Goal: Information Seeking & Learning: Learn about a topic

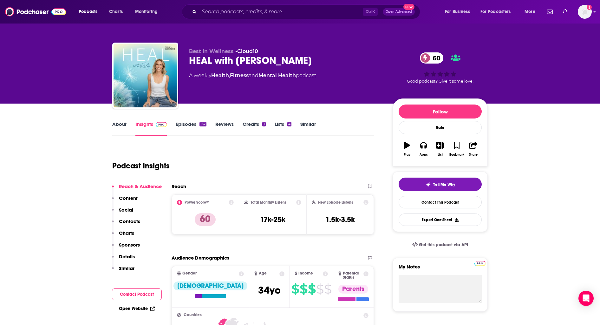
drag, startPoint x: 5, startPoint y: 57, endPoint x: 273, endPoint y: 5, distance: 273.0
click at [5, 57] on div "Best In Wellness • Cloud10 HEAL with Kelly 60 A weekly Health , Fitness and Men…" at bounding box center [300, 51] width 600 height 103
click at [278, 9] on input "Search podcasts, credits, & more..." at bounding box center [281, 12] width 164 height 10
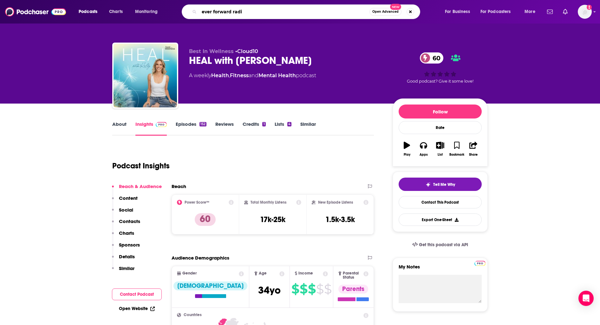
type input "ever forward radio"
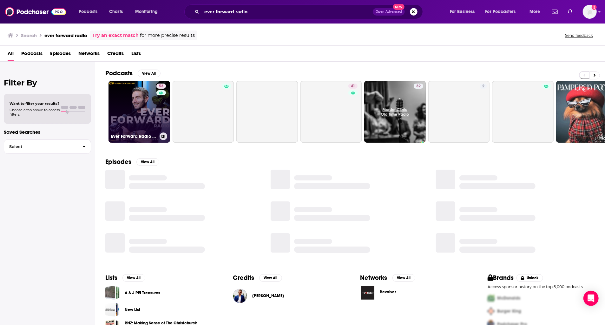
click at [132, 105] on link "53 Ever Forward Radio with Chase Chewning" at bounding box center [140, 112] width 62 height 62
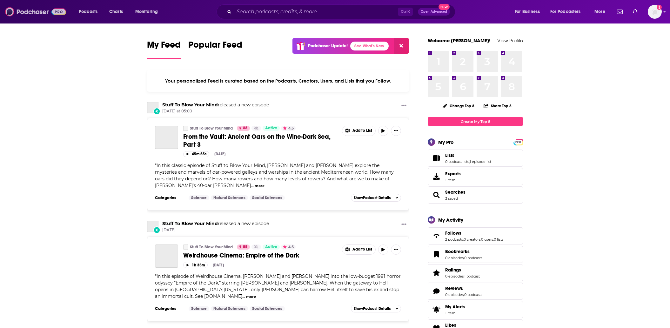
drag, startPoint x: 40, startPoint y: 12, endPoint x: 37, endPoint y: 31, distance: 19.2
click at [40, 12] on img at bounding box center [35, 12] width 61 height 12
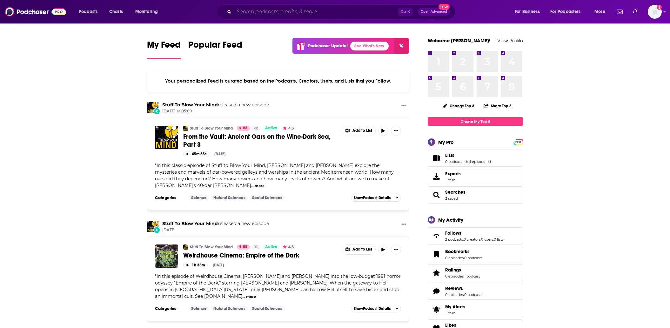
click at [279, 13] on input "Search podcasts, credits, & more..." at bounding box center [316, 12] width 164 height 10
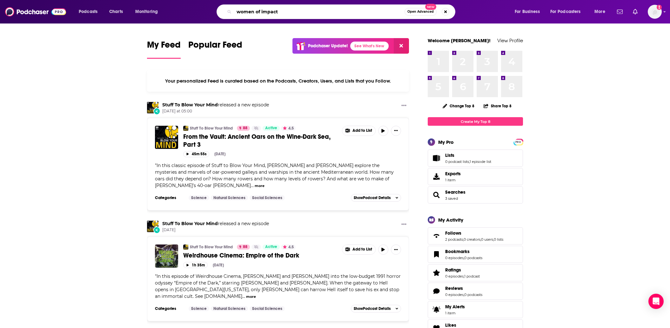
type input "women of impact"
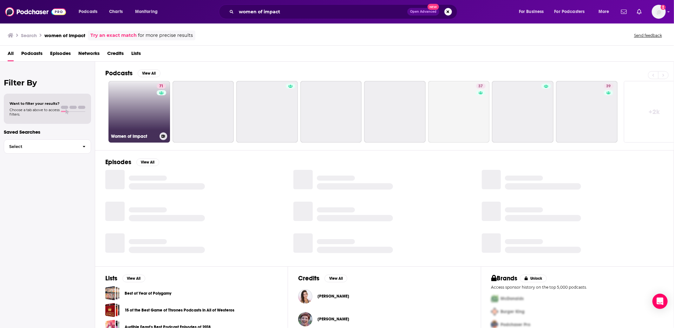
drag, startPoint x: 196, startPoint y: 137, endPoint x: 124, endPoint y: 94, distance: 84.0
click at [124, 94] on link "71 Women of Impact" at bounding box center [140, 112] width 62 height 62
